Goal: Find contact information: Find contact information

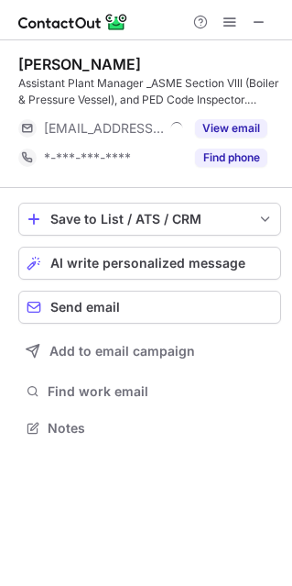
scroll to position [414, 292]
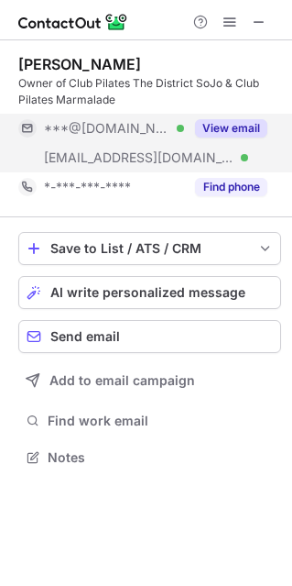
scroll to position [443, 292]
click at [232, 125] on button "View email" at bounding box center [231, 128] width 72 height 18
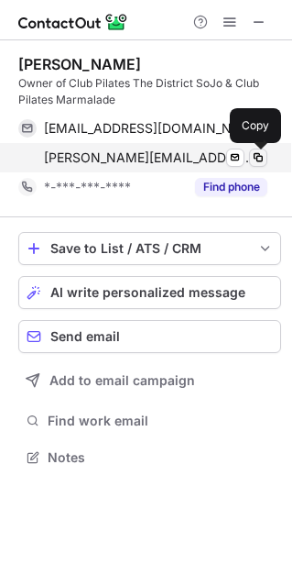
click at [263, 156] on span at bounding box center [258, 157] width 15 height 15
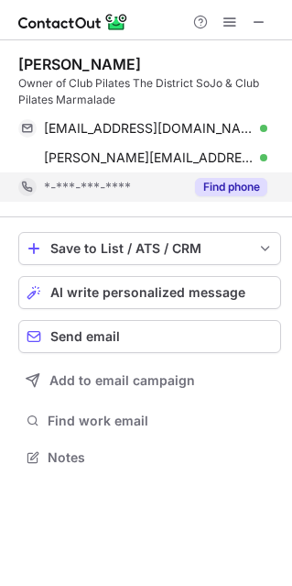
click at [230, 181] on button "Find phone" at bounding box center [231, 187] width 72 height 18
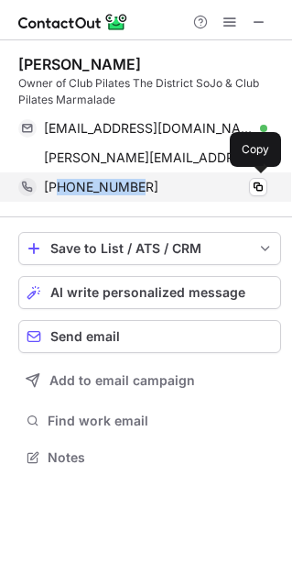
copy span "8167260225"
drag, startPoint x: 192, startPoint y: 190, endPoint x: 60, endPoint y: 189, distance: 131.9
click at [60, 189] on div "+18167260225" at bounding box center [156, 187] width 224 height 16
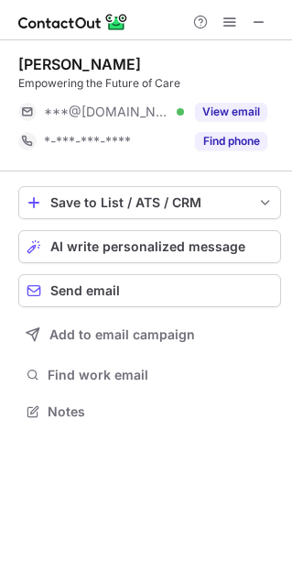
scroll to position [9, 9]
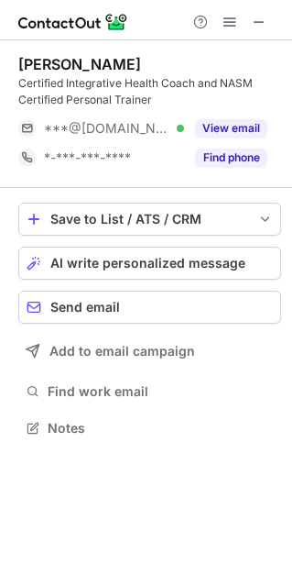
scroll to position [414, 292]
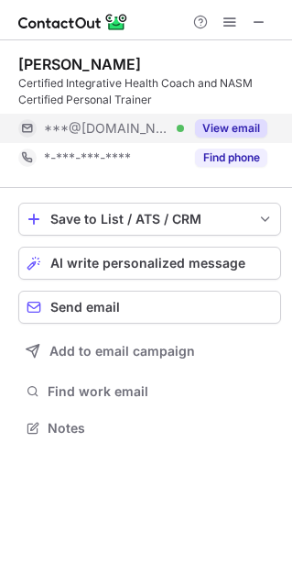
click at [223, 130] on button "View email" at bounding box center [231, 128] width 72 height 18
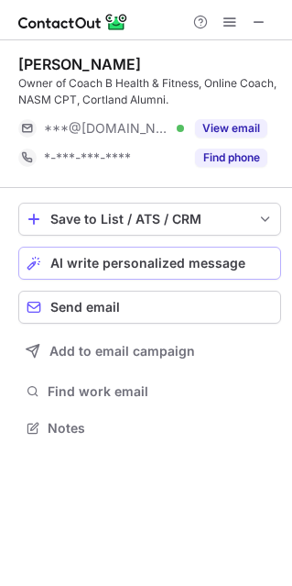
scroll to position [414, 292]
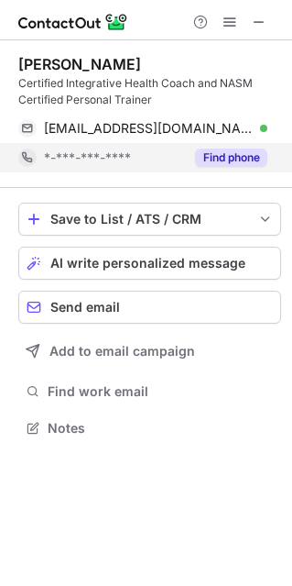
scroll to position [414, 292]
click at [245, 156] on button "Find phone" at bounding box center [231, 157] width 72 height 18
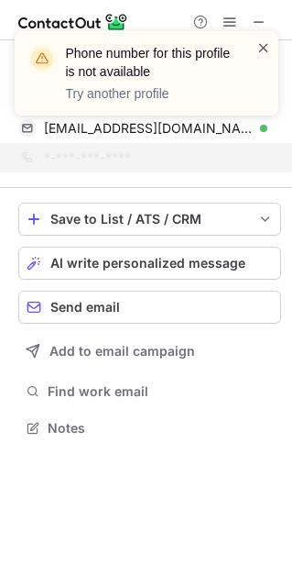
click at [257, 44] on span at bounding box center [264, 47] width 15 height 18
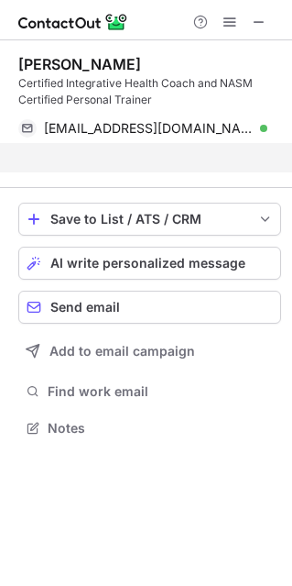
scroll to position [385, 292]
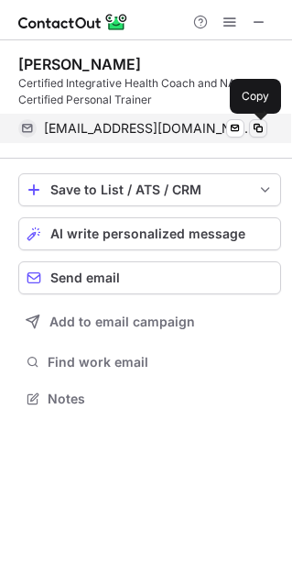
click at [263, 129] on span at bounding box center [258, 128] width 15 height 15
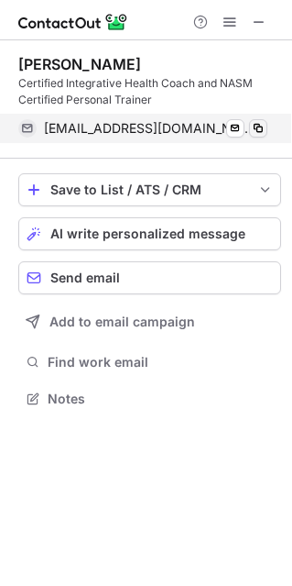
click at [257, 131] on span at bounding box center [258, 128] width 15 height 15
